Goal: Task Accomplishment & Management: Manage account settings

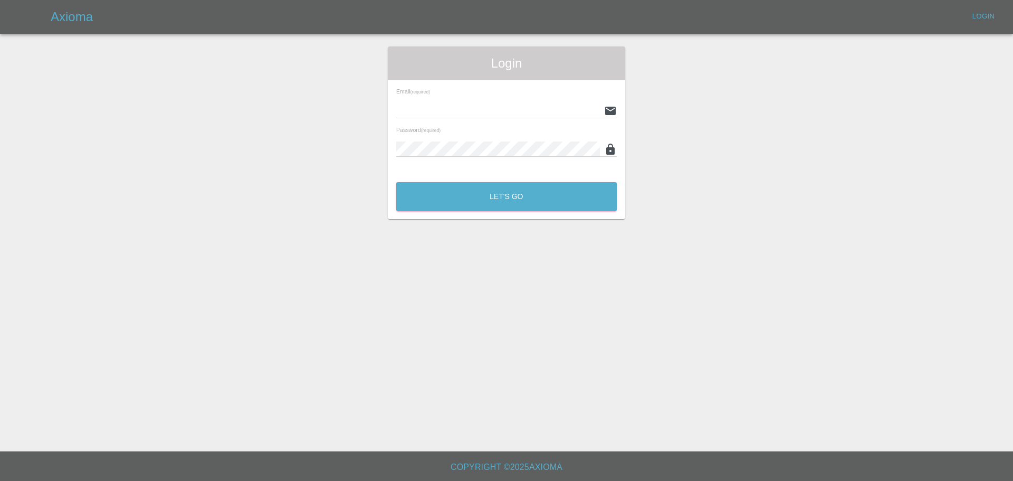
type input "[EMAIL_ADDRESS][DOMAIN_NAME]"
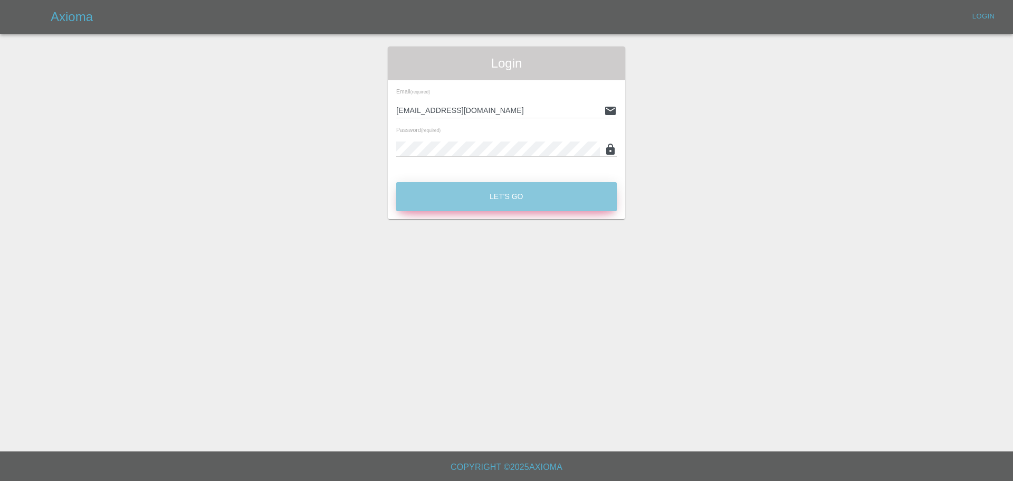
click at [523, 200] on button "Let's Go" at bounding box center [506, 196] width 221 height 29
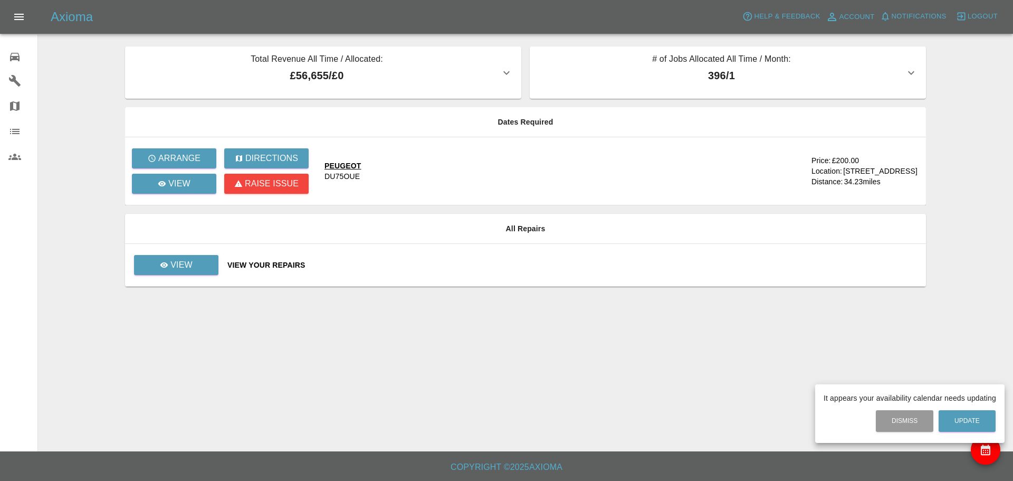
click at [467, 176] on div at bounding box center [506, 240] width 1013 height 481
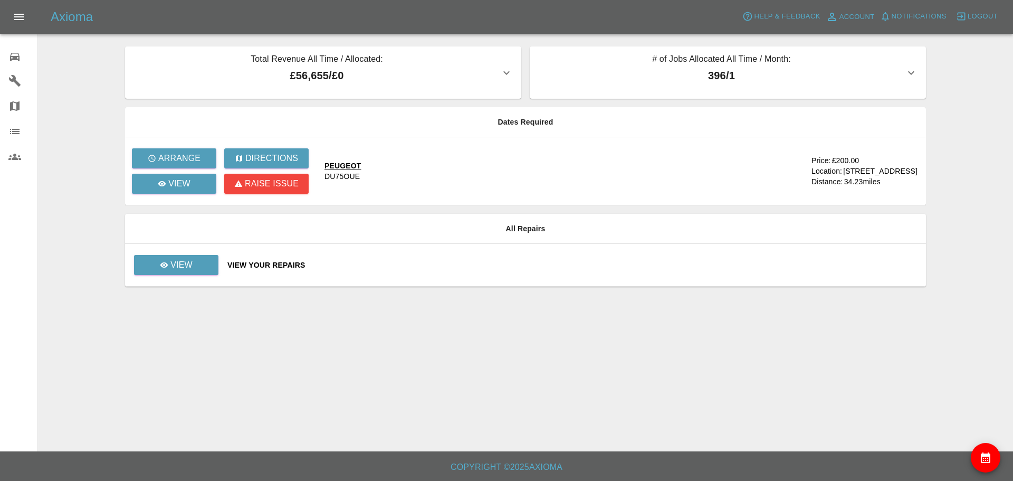
click at [355, 178] on div "DU75OUE" at bounding box center [342, 176] width 35 height 11
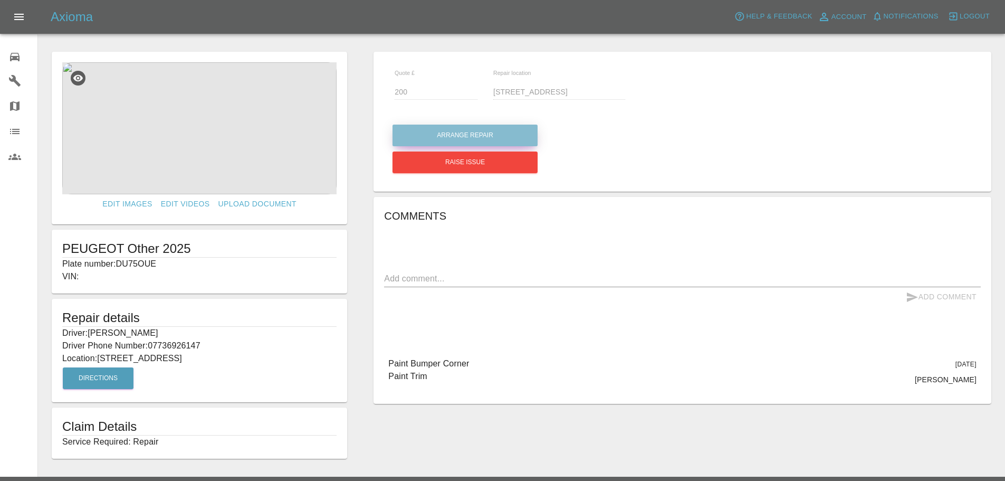
click at [452, 138] on button "Arrange Repair" at bounding box center [465, 136] width 145 height 22
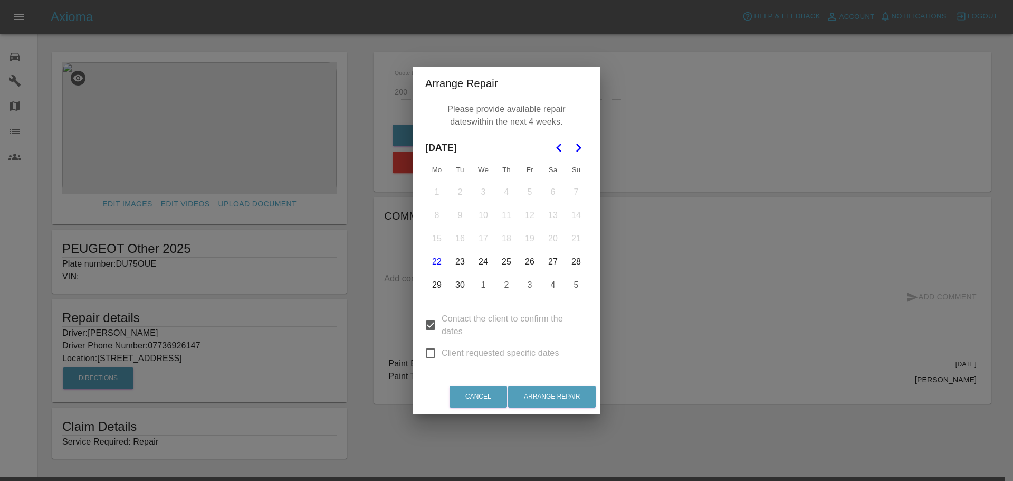
click at [483, 284] on button "1" at bounding box center [483, 285] width 22 height 22
click at [531, 280] on button "3" at bounding box center [530, 285] width 22 height 22
click at [580, 148] on polygon "Go to the Next Month" at bounding box center [578, 148] width 5 height 8
click at [508, 190] on button "2" at bounding box center [506, 192] width 22 height 22
click at [557, 148] on polygon "Go to the Previous Month" at bounding box center [558, 148] width 5 height 8
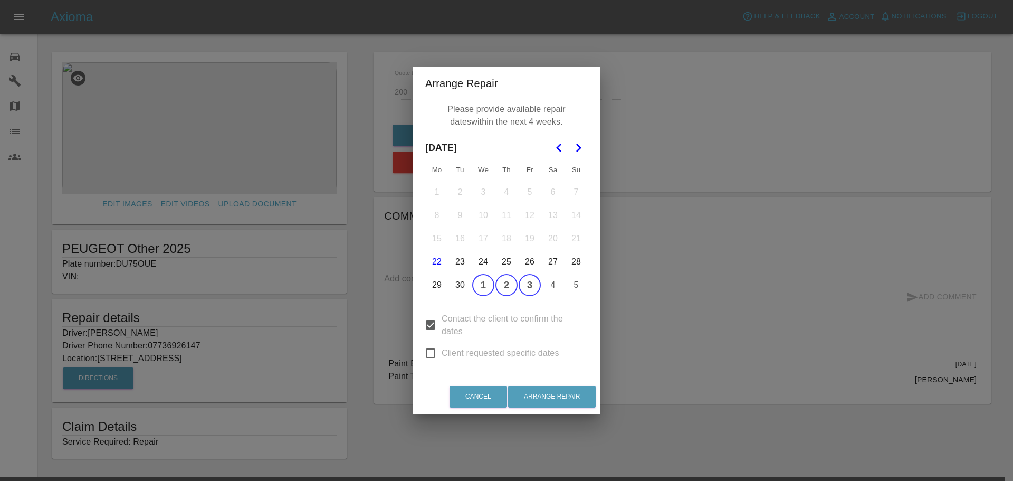
click at [459, 264] on button "23" at bounding box center [460, 262] width 22 height 22
click at [490, 259] on button "24" at bounding box center [483, 262] width 22 height 22
click at [503, 262] on button "25" at bounding box center [506, 262] width 22 height 22
click at [548, 395] on button "Arrange Repair" at bounding box center [552, 397] width 88 height 22
